Goal: Transaction & Acquisition: Purchase product/service

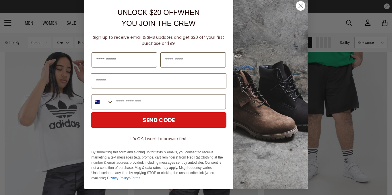
scroll to position [7, 0]
click at [298, 5] on icon "Close dialog" at bounding box center [300, 6] width 4 height 4
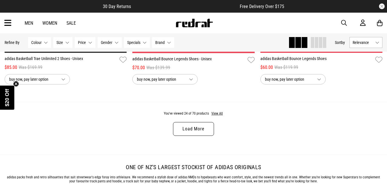
scroll to position [1719, 0]
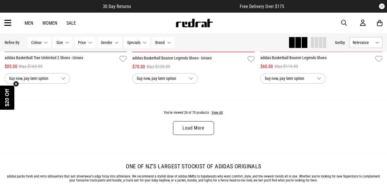
click at [200, 131] on link "Load More" at bounding box center [193, 128] width 41 height 14
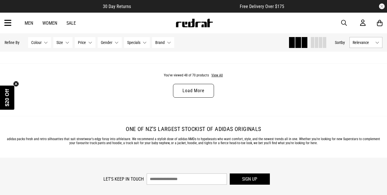
scroll to position [3469, 0]
click at [196, 96] on link "Load More" at bounding box center [193, 90] width 41 height 14
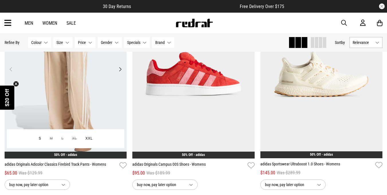
scroll to position [1827, 0]
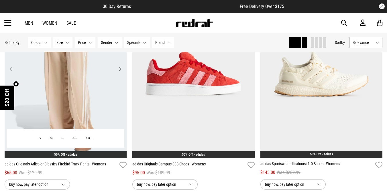
click at [83, 117] on img at bounding box center [66, 72] width 122 height 171
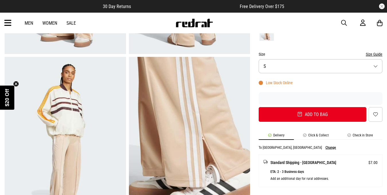
click at [279, 69] on button "Size S" at bounding box center [321, 66] width 124 height 14
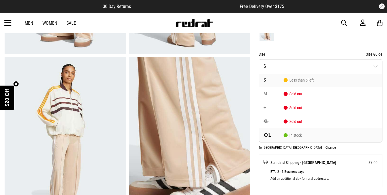
click at [268, 138] on li "XXL In stock" at bounding box center [320, 135] width 123 height 14
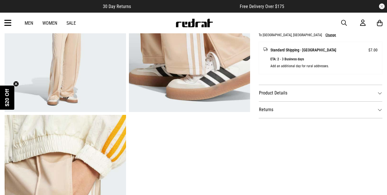
scroll to position [279, 0]
click at [315, 95] on dt "Product Details" at bounding box center [321, 92] width 124 height 17
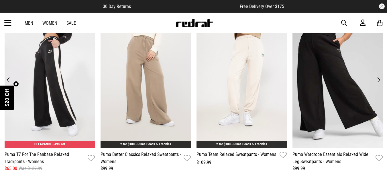
scroll to position [663, 0]
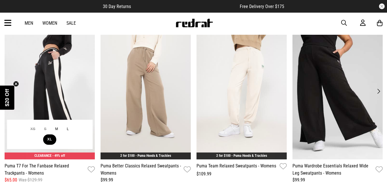
click at [48, 140] on button "XL" at bounding box center [49, 139] width 13 height 10
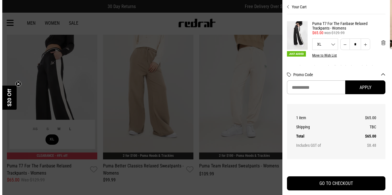
scroll to position [669, 0]
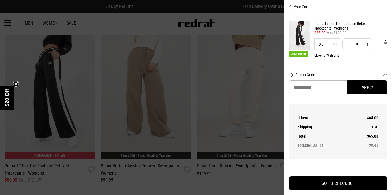
click at [49, 121] on div at bounding box center [196, 97] width 392 height 195
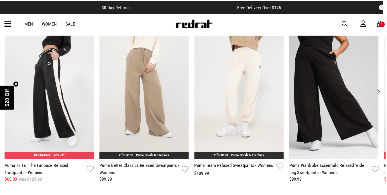
scroll to position [663, 0]
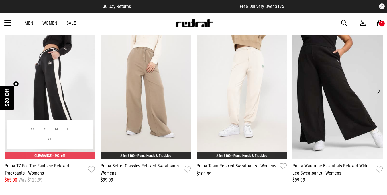
click at [48, 100] on img at bounding box center [50, 97] width 90 height 124
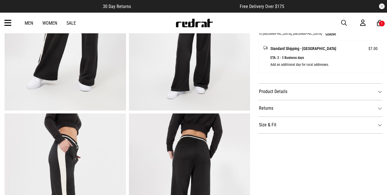
scroll to position [280, 0]
click at [290, 123] on dt "Size & Fit" at bounding box center [321, 125] width 124 height 17
click at [279, 143] on button "View the size table" at bounding box center [274, 142] width 30 height 9
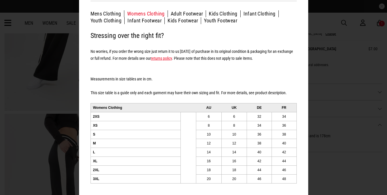
scroll to position [0, 0]
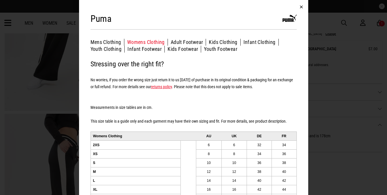
click at [299, 7] on button "button" at bounding box center [302, 7] width 14 height 14
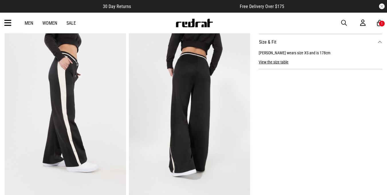
scroll to position [363, 0]
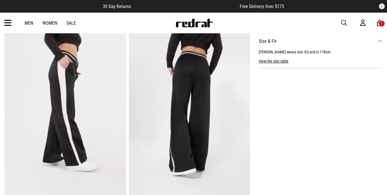
click at [71, 24] on link "Sale" at bounding box center [71, 22] width 9 height 5
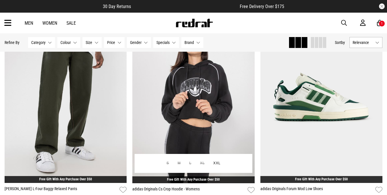
scroll to position [89, 0]
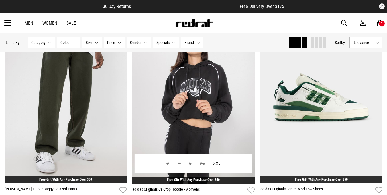
click at [160, 146] on img at bounding box center [193, 97] width 122 height 171
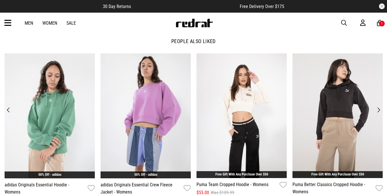
scroll to position [821, 0]
